Goal: Information Seeking & Learning: Understand process/instructions

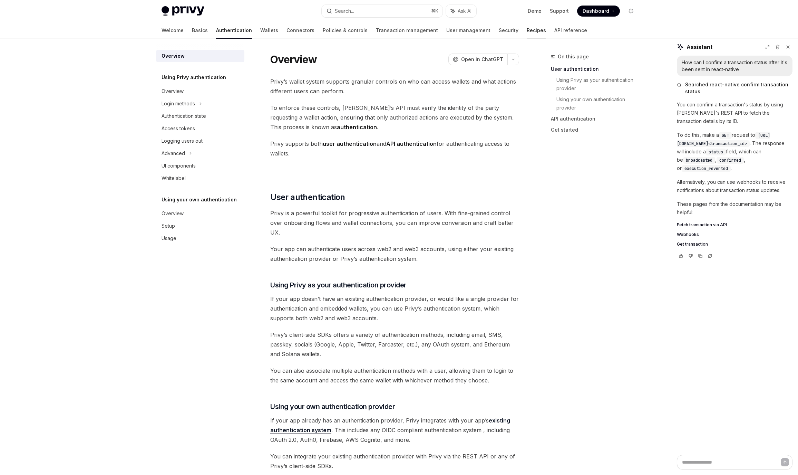
click at [527, 34] on link "Recipes" at bounding box center [536, 30] width 19 height 17
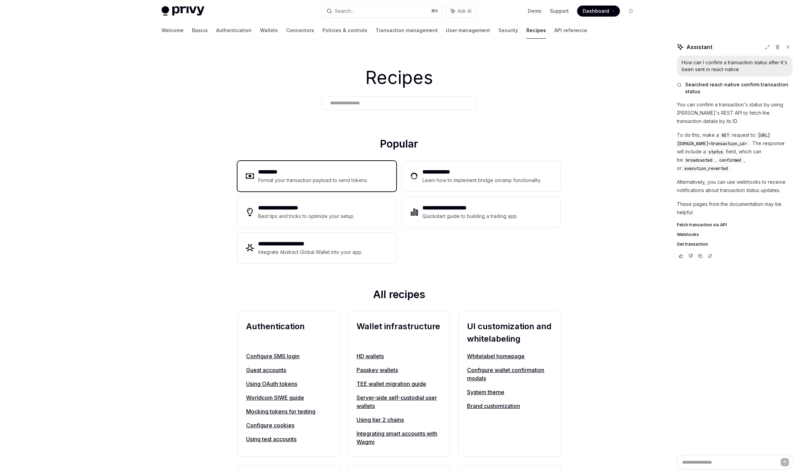
click at [346, 181] on div "Format your transaction payload to send tokens." at bounding box center [313, 180] width 110 height 8
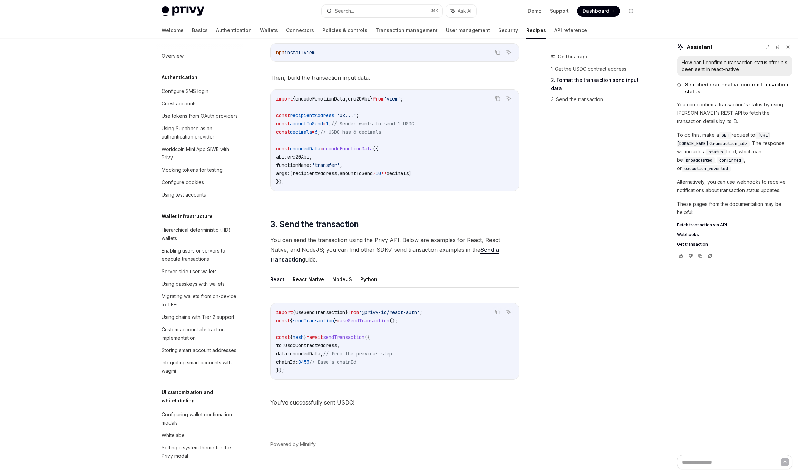
scroll to position [347, 0]
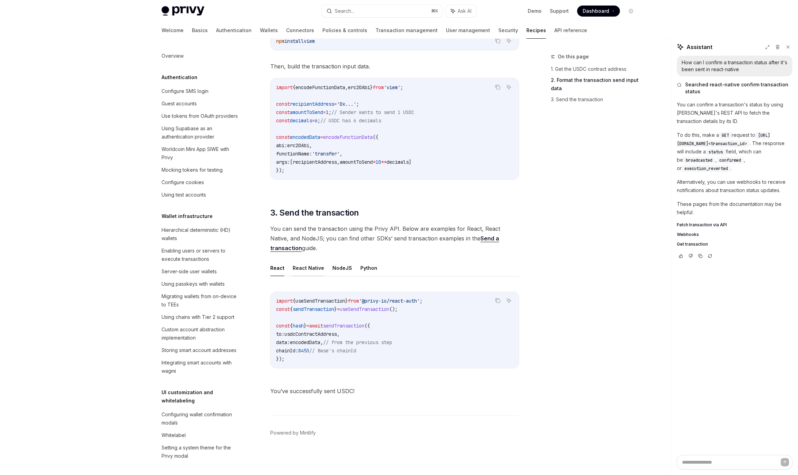
click at [300, 267] on button "React Native" at bounding box center [308, 268] width 31 height 16
type textarea "*"
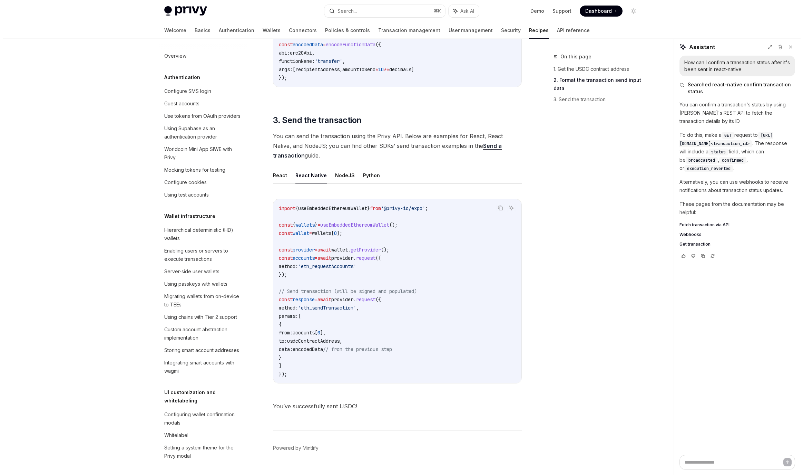
scroll to position [455, 0]
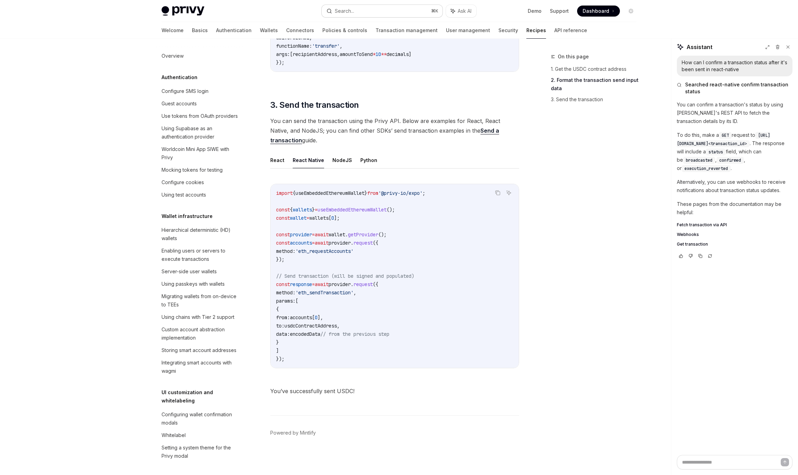
click at [352, 12] on div "Search..." at bounding box center [344, 11] width 19 height 8
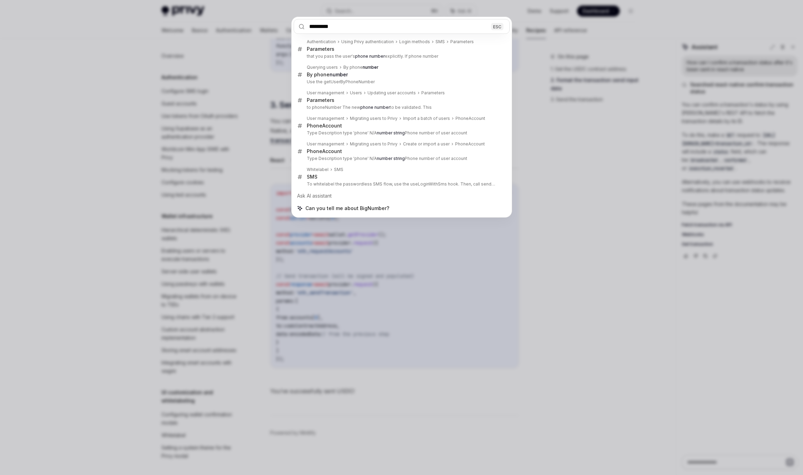
type input "*********"
